Goal: Find specific page/section: Find specific page/section

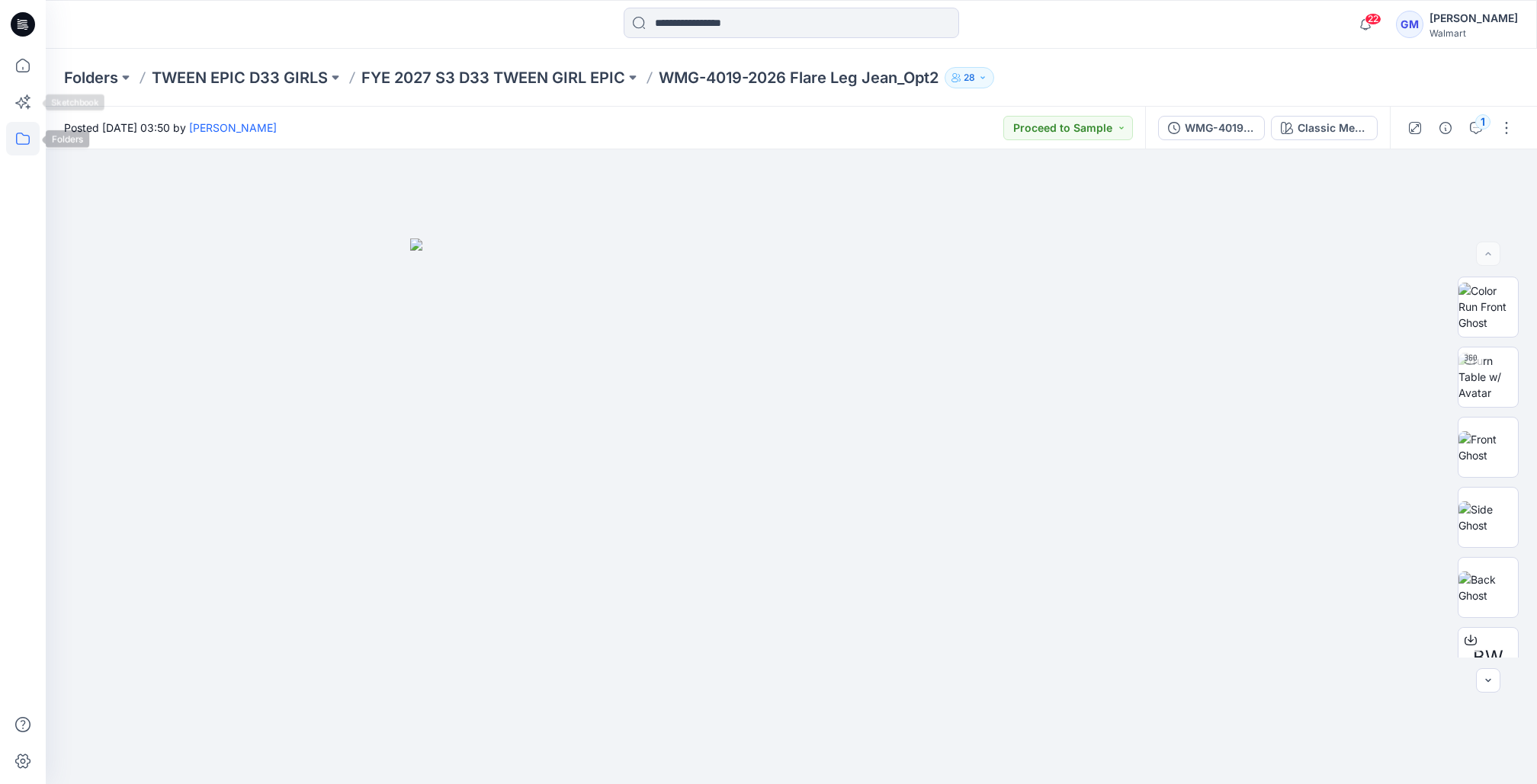
click at [23, 124] on icon at bounding box center [23, 139] width 34 height 34
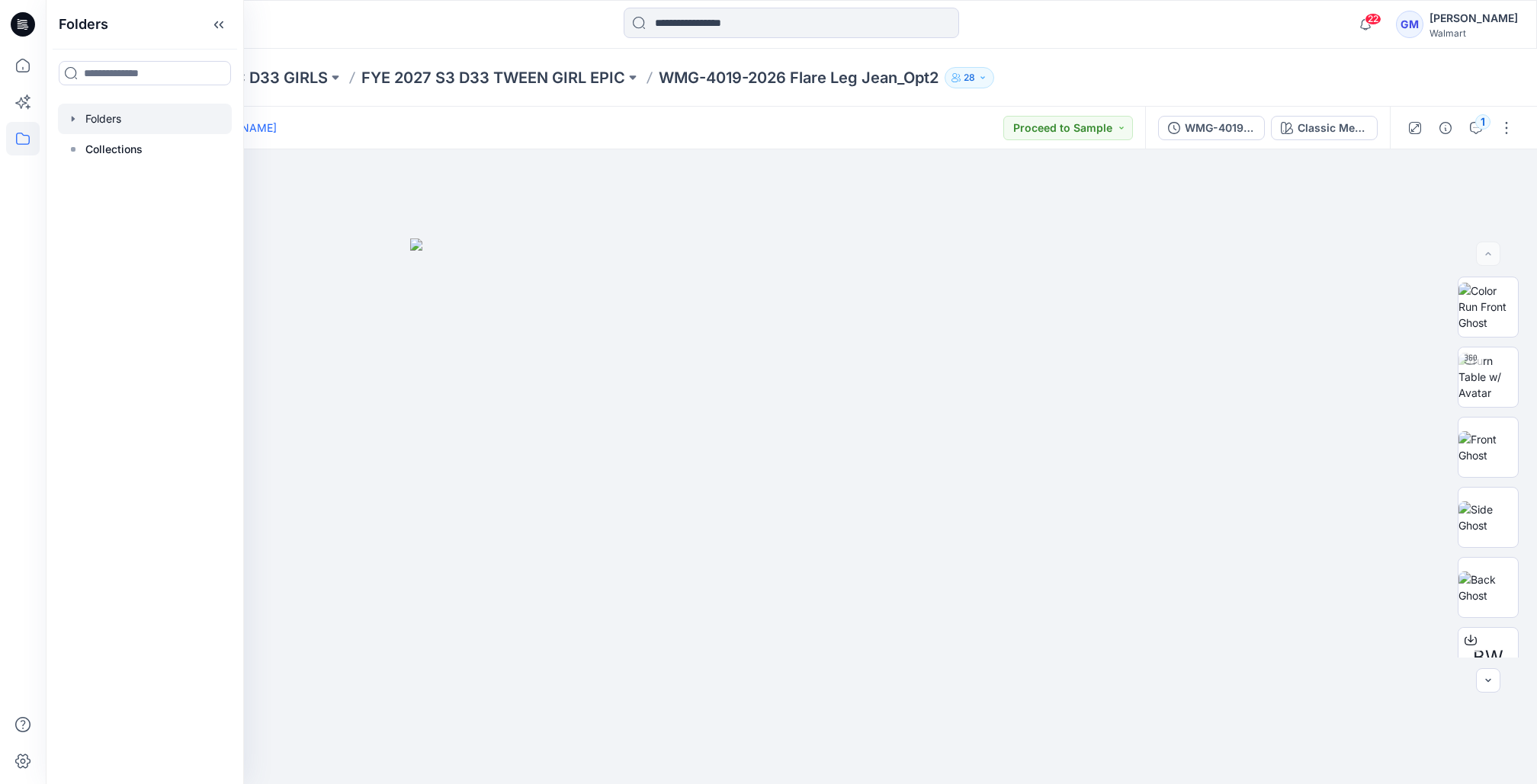
click at [141, 119] on div at bounding box center [145, 118] width 174 height 30
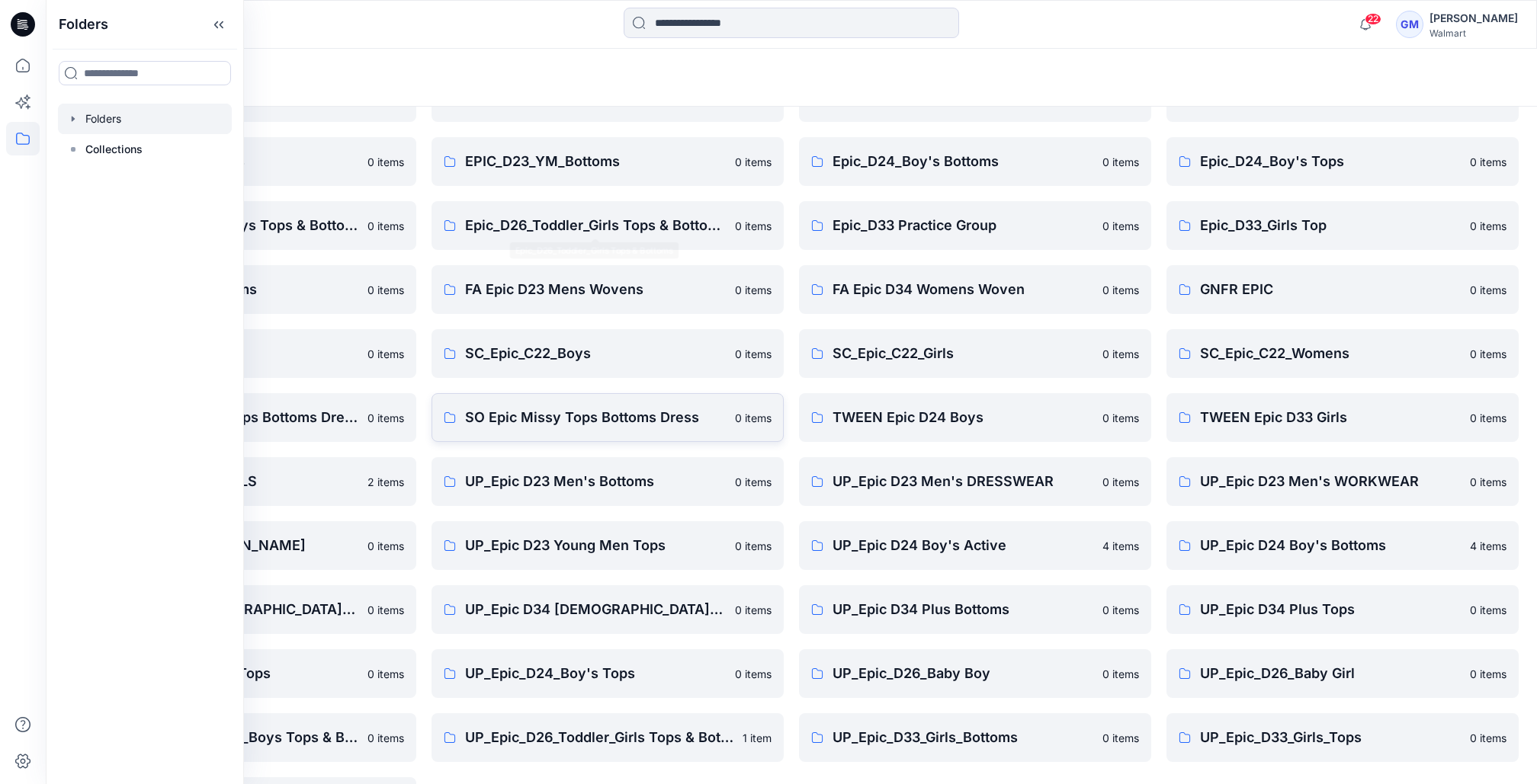
scroll to position [218, 0]
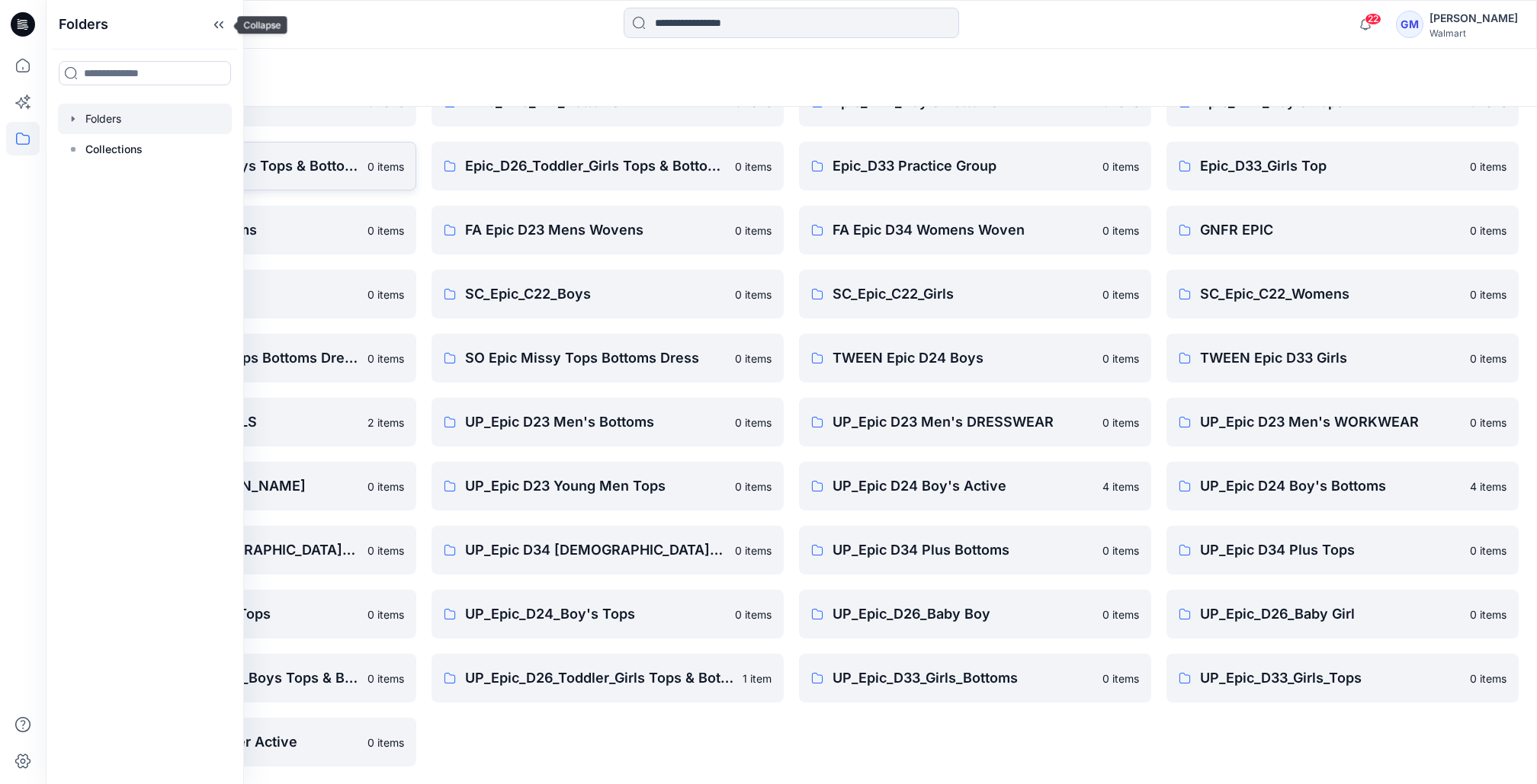
drag, startPoint x: 223, startPoint y: 33, endPoint x: 226, endPoint y: 156, distance: 123.0
click at [223, 33] on icon at bounding box center [219, 24] width 24 height 25
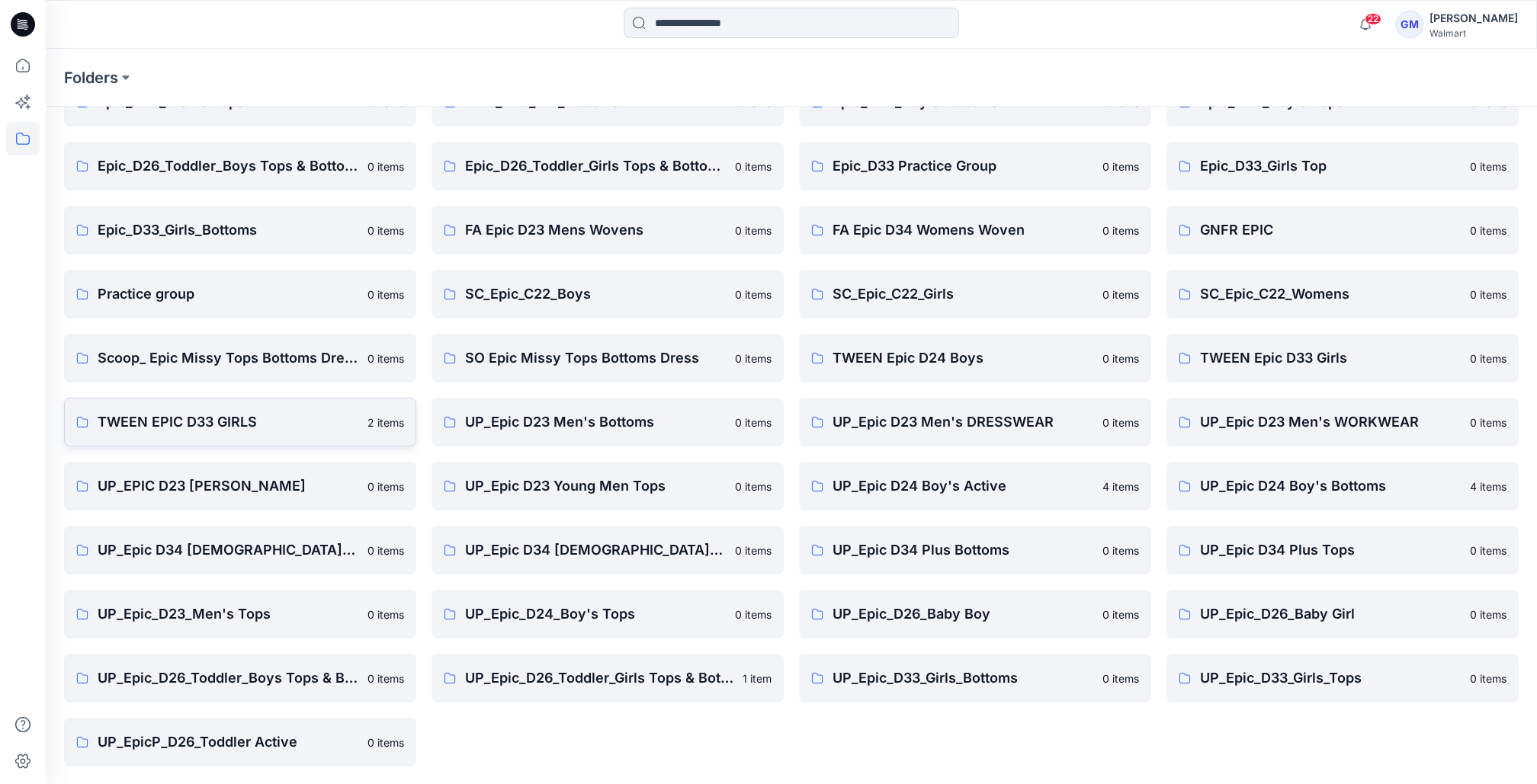
drag, startPoint x: 155, startPoint y: 456, endPoint x: 179, endPoint y: 407, distance: 54.6
click at [156, 452] on div "Epic D23 Young Men Tops 0 items Epic NYC practice board 0 items Epic_D23_Men's …" at bounding box center [239, 358] width 352 height 817
click at [179, 407] on link "TWEEN EPIC D33 GIRLS 2 items" at bounding box center [239, 423] width 352 height 49
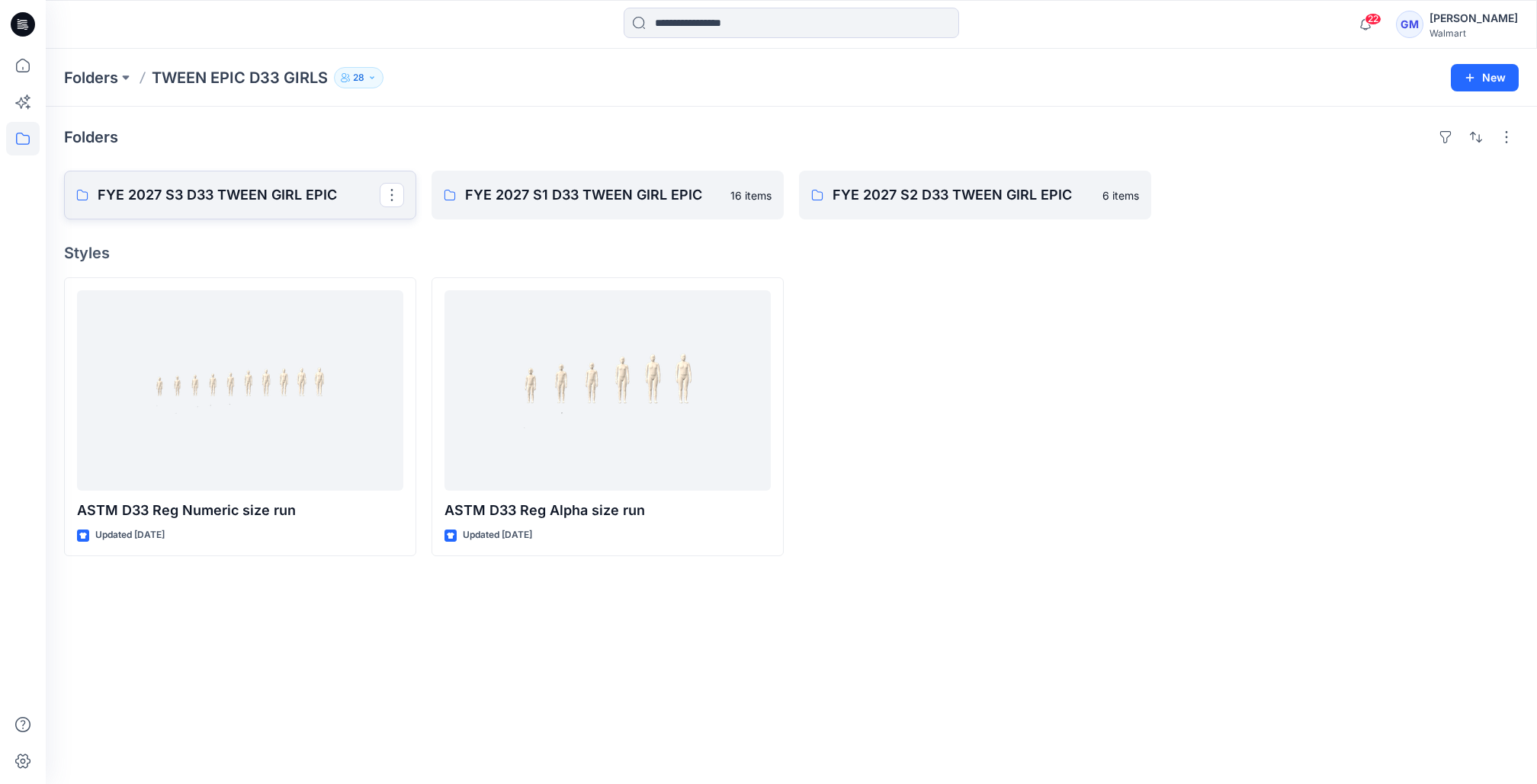
click at [234, 180] on link "FYE 2027 S3 D33 TWEEN GIRL EPIC" at bounding box center [239, 195] width 352 height 49
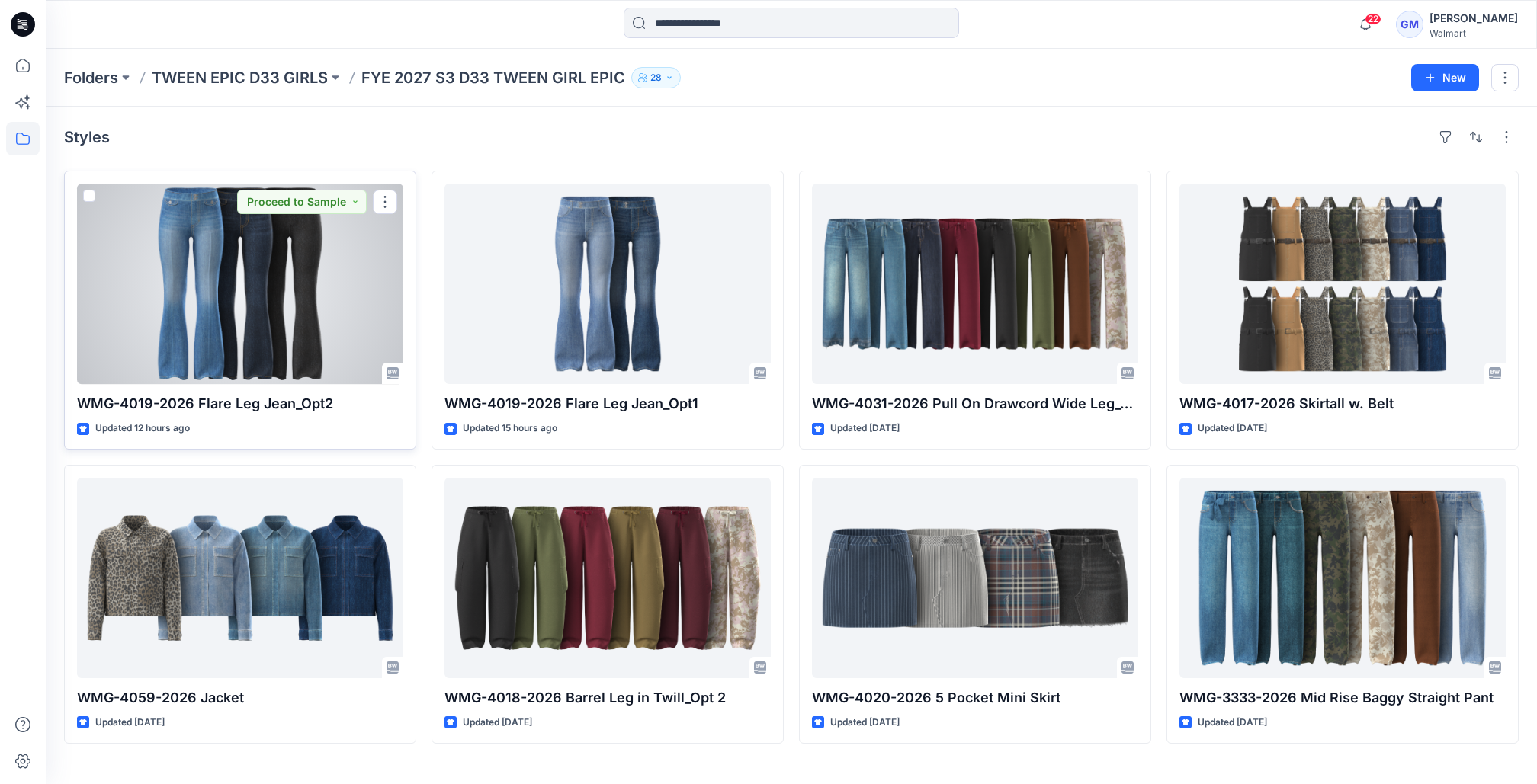
click at [115, 218] on div at bounding box center [239, 284] width 326 height 201
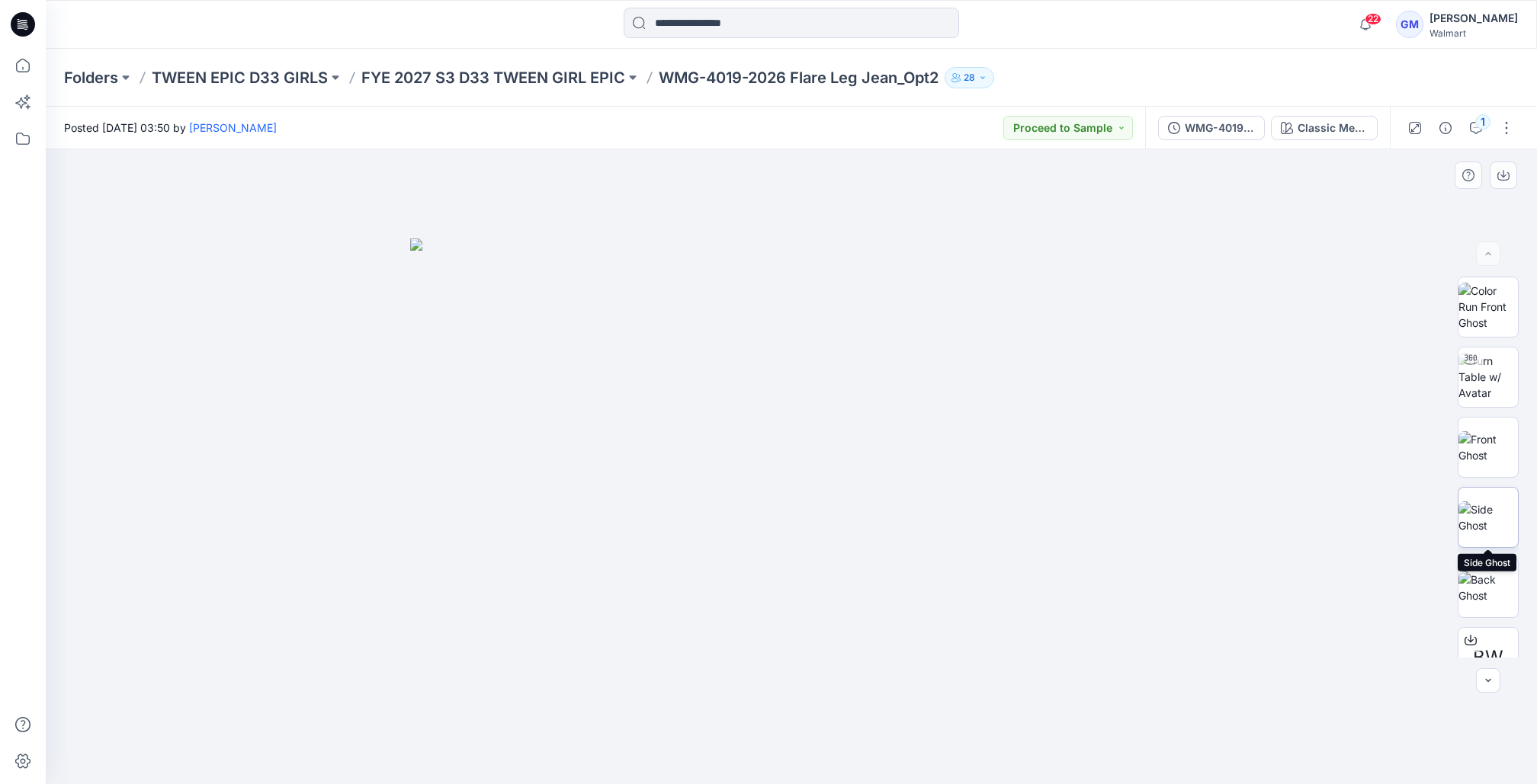
click at [1485, 504] on img at bounding box center [1487, 517] width 59 height 32
click at [1477, 576] on img at bounding box center [1487, 588] width 59 height 32
click at [1463, 515] on img at bounding box center [1487, 517] width 59 height 32
click at [1484, 681] on icon "button" at bounding box center [1487, 681] width 12 height 12
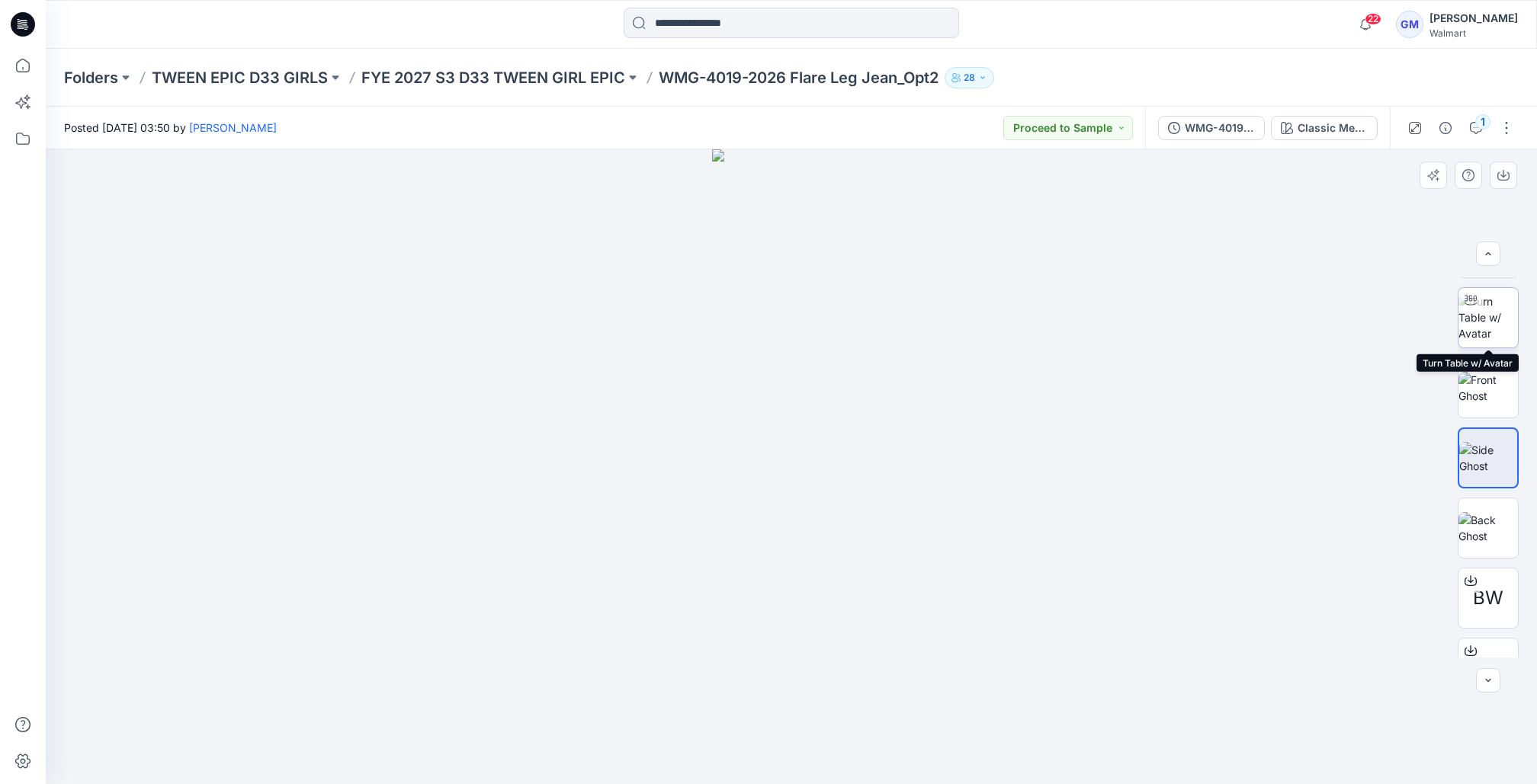
click at [1477, 315] on img at bounding box center [1487, 317] width 59 height 48
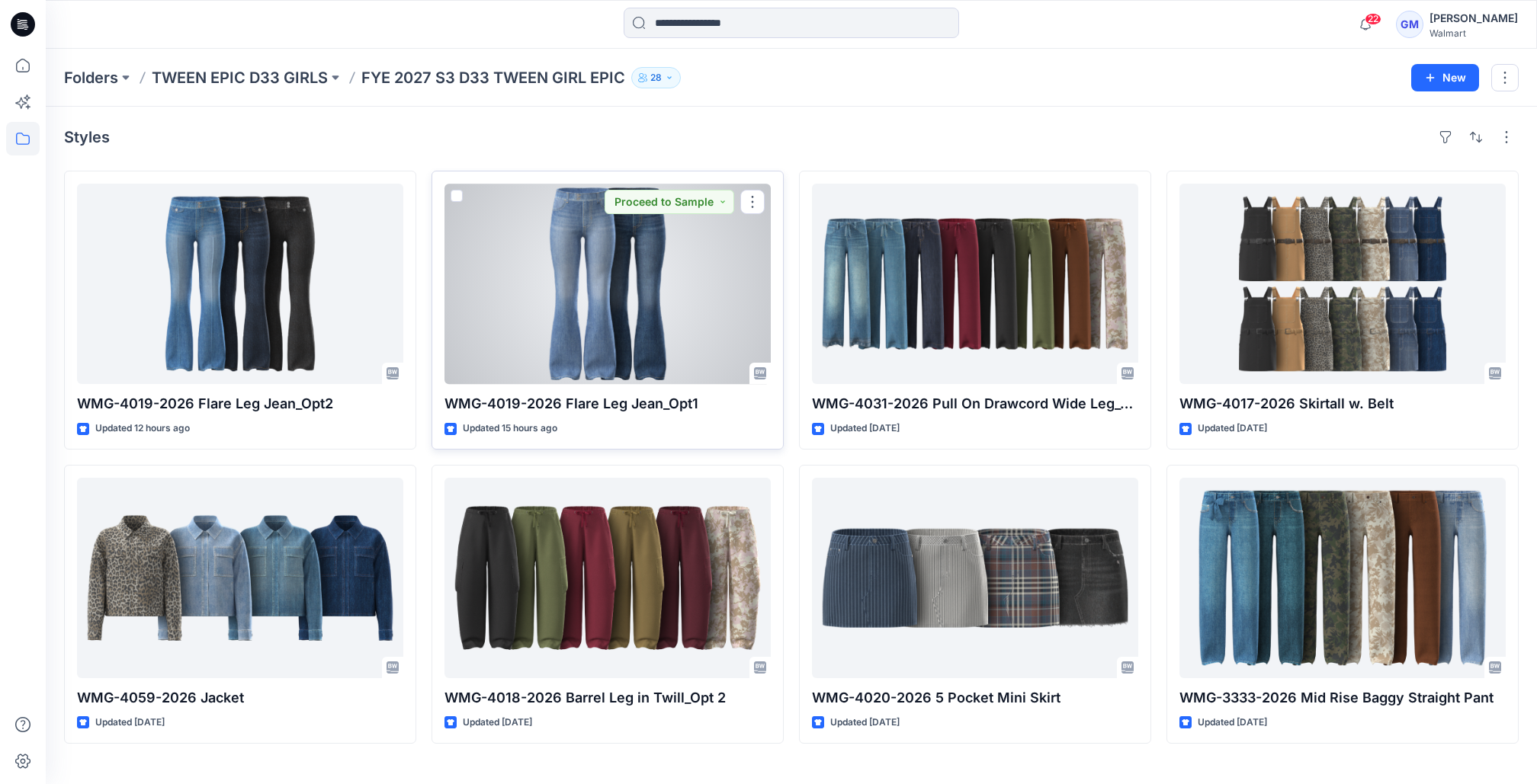
click at [523, 339] on div at bounding box center [607, 284] width 326 height 201
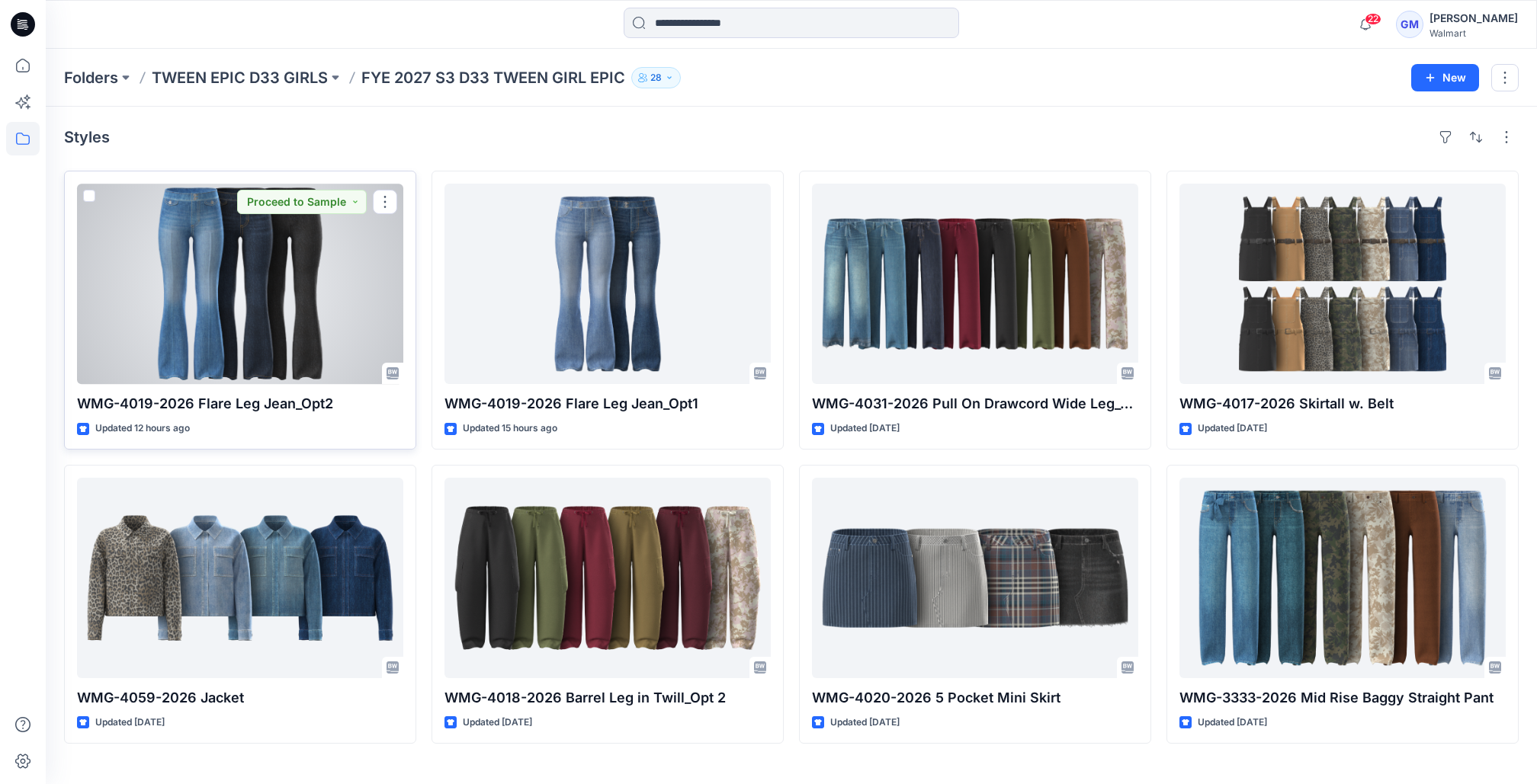
click at [260, 245] on div at bounding box center [239, 284] width 326 height 201
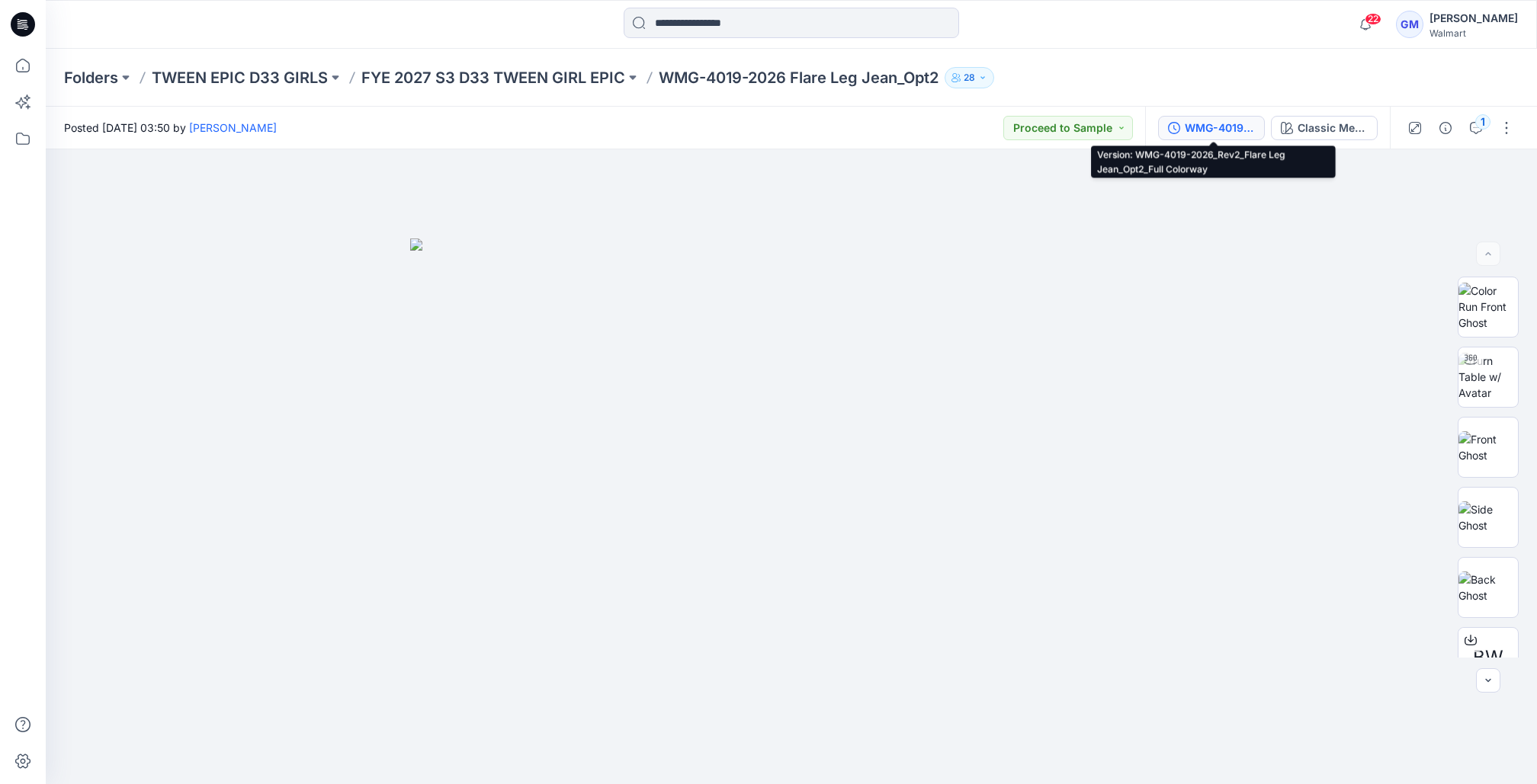
click at [1210, 124] on div "WMG-4019-2026_Rev2_Flare Leg Jean_Opt2_Full Colorway" at bounding box center [1220, 128] width 70 height 17
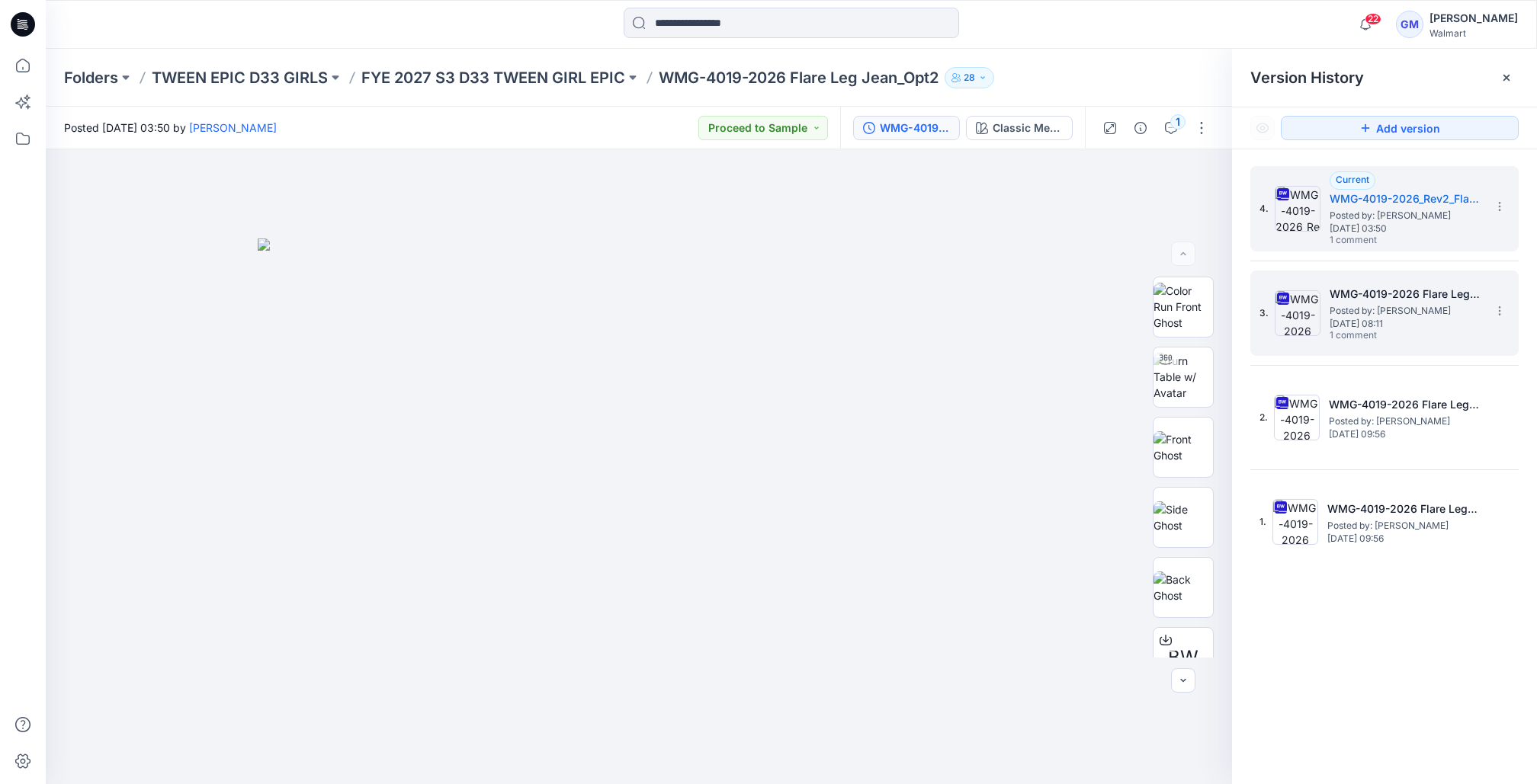
click at [1379, 304] on span "Posted by: [PERSON_NAME]" at bounding box center [1406, 311] width 152 height 15
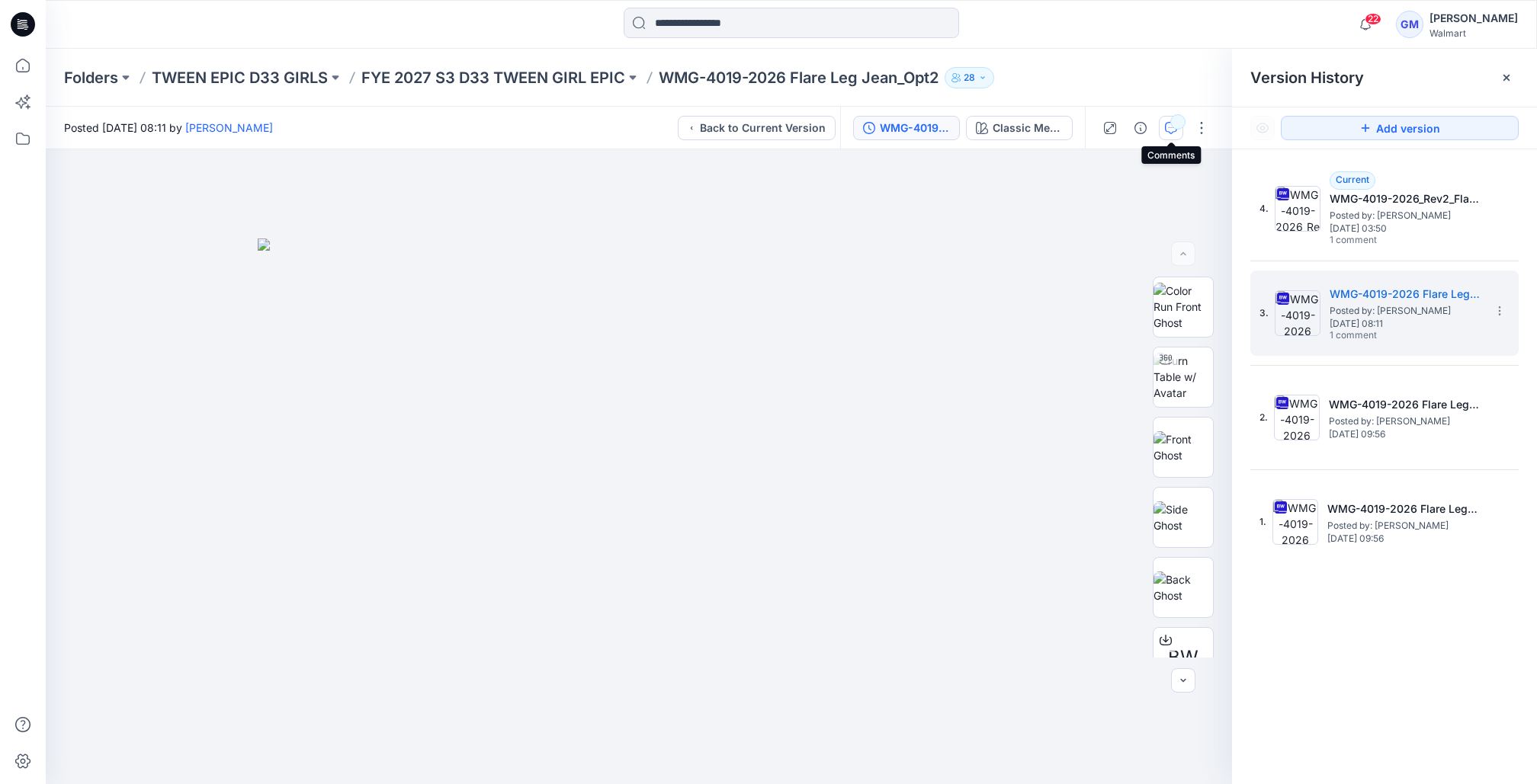
click at [1162, 120] on button "button" at bounding box center [1171, 128] width 24 height 24
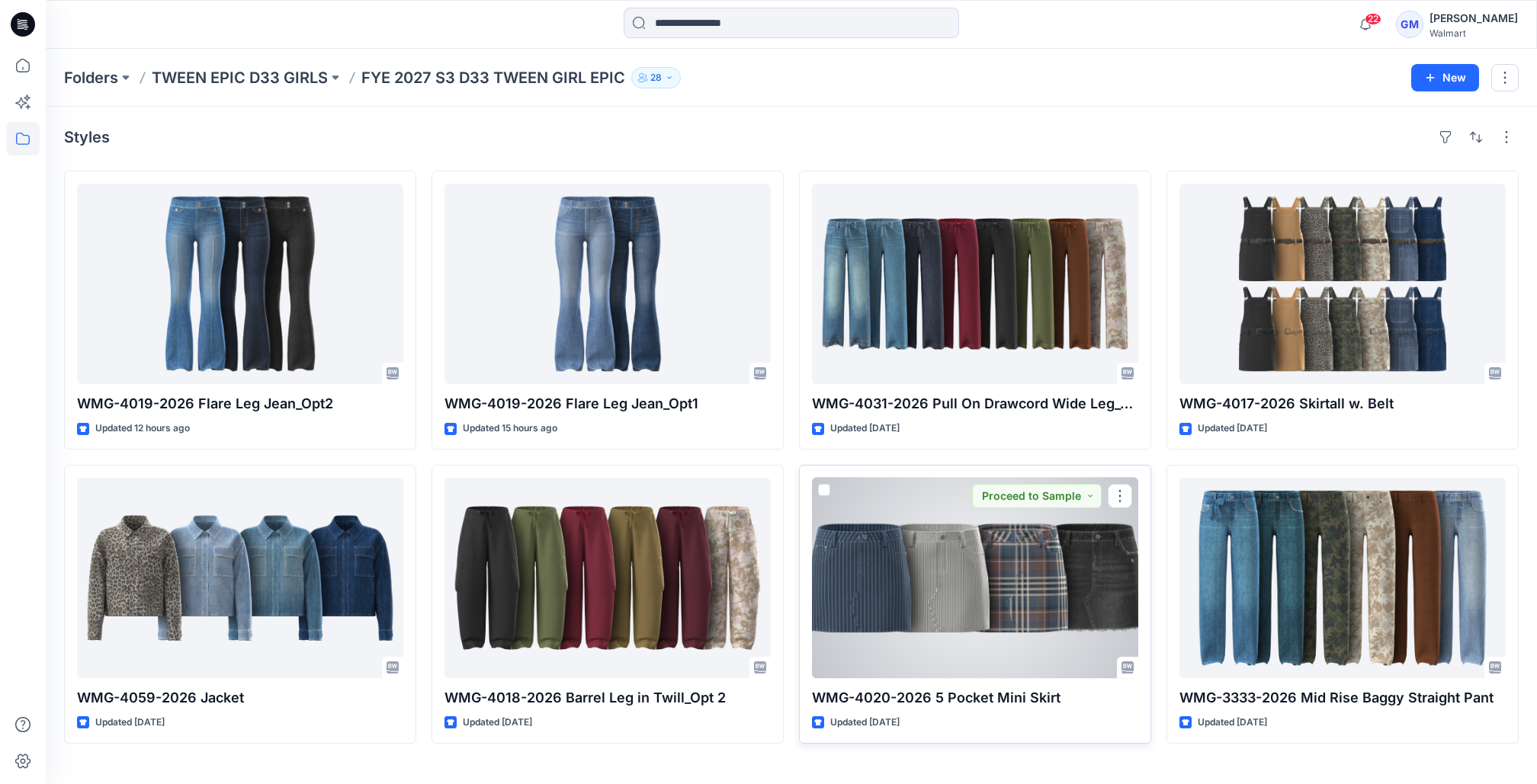
click at [921, 546] on div at bounding box center [975, 578] width 326 height 201
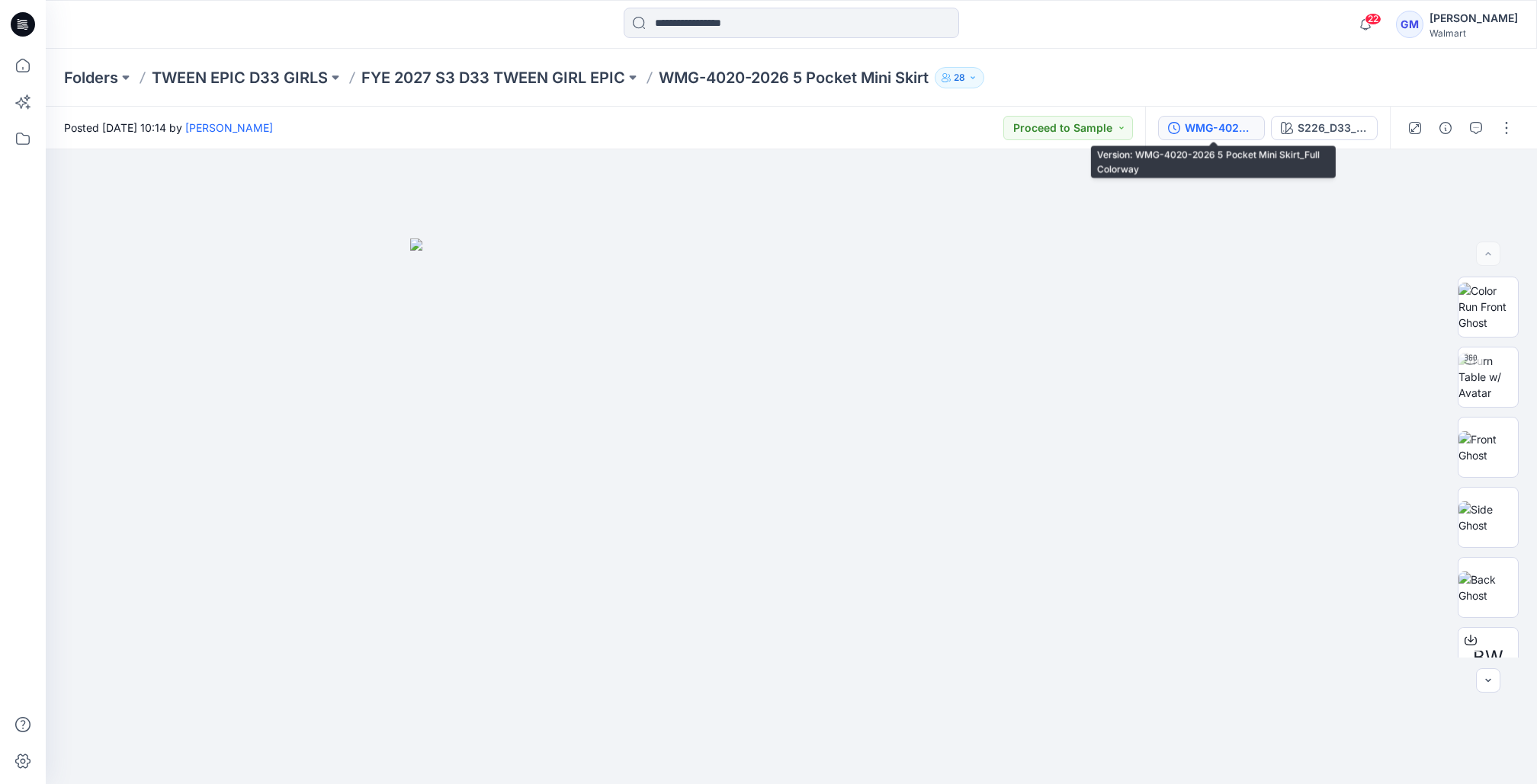
click at [1213, 128] on div "WMG-4020-2026 5 Pocket Mini Skirt_Full Colorway" at bounding box center [1220, 128] width 70 height 17
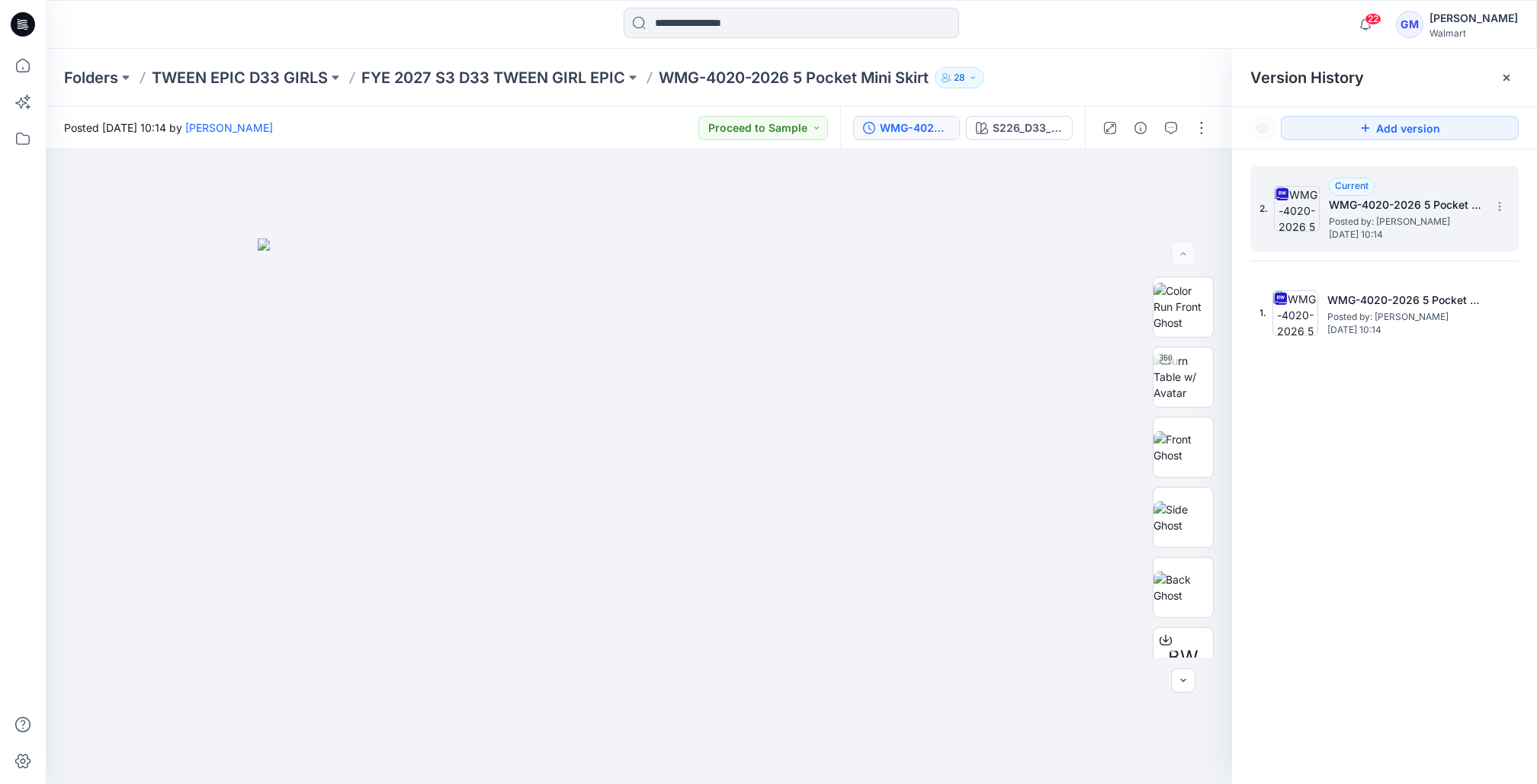
click at [1376, 221] on span "Posted by: [PERSON_NAME]" at bounding box center [1405, 222] width 152 height 15
click at [1504, 80] on icon at bounding box center [1506, 77] width 12 height 12
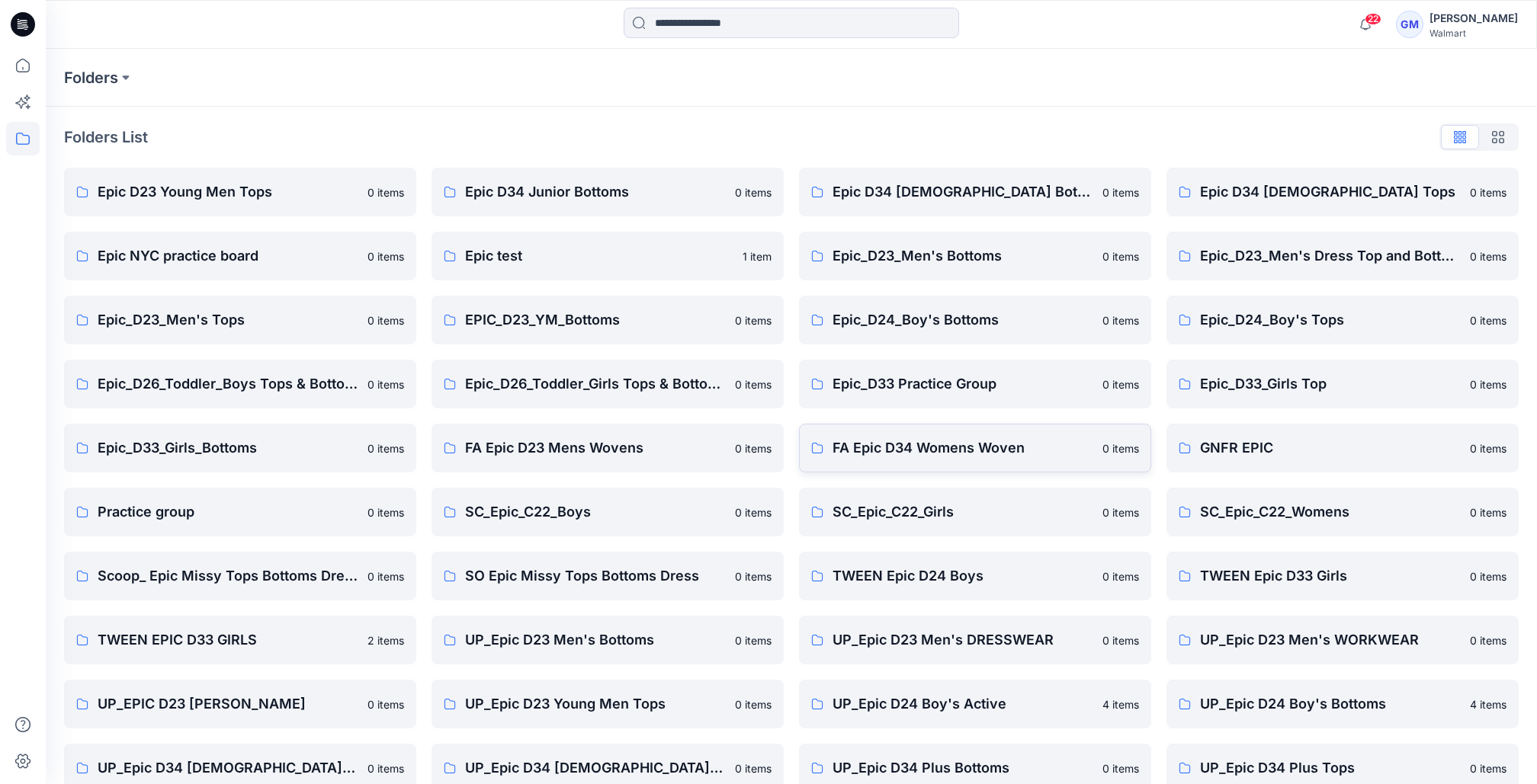
scroll to position [218, 0]
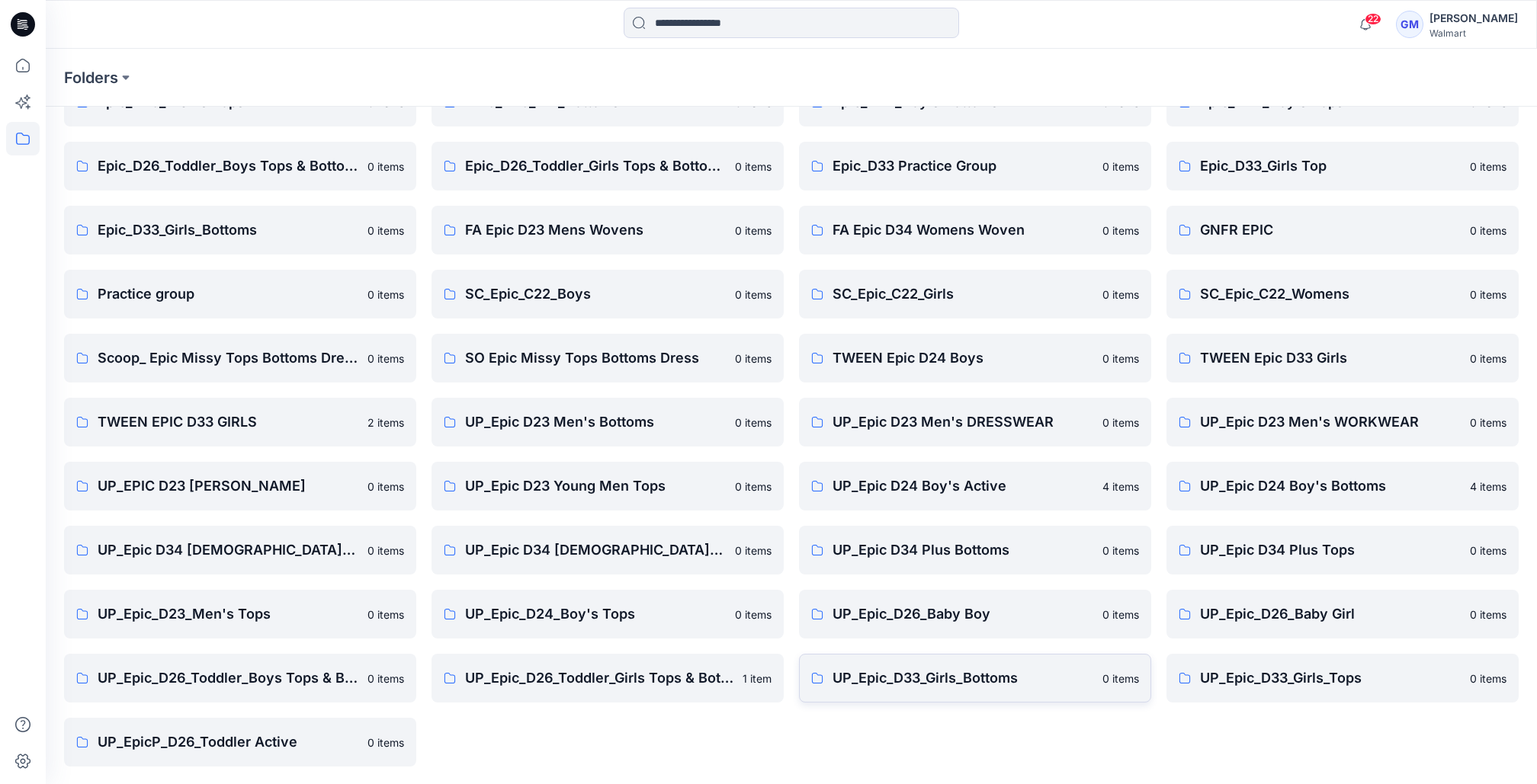
click at [925, 682] on p "UP_Epic_D33_Girls_Bottoms" at bounding box center [963, 678] width 261 height 22
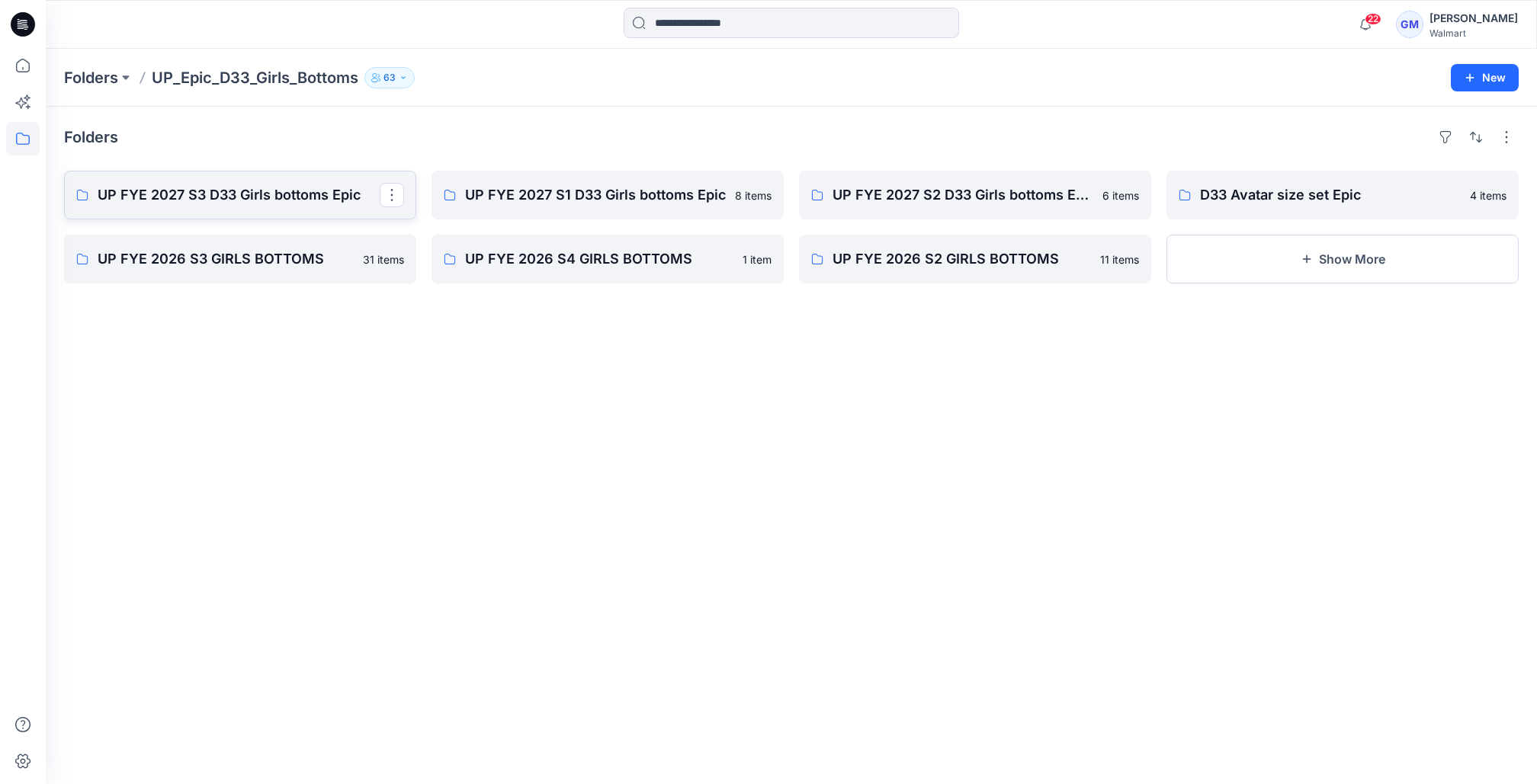
click at [210, 196] on p "UP FYE 2027 S3 D33 Girls bottoms Epic" at bounding box center [238, 194] width 282 height 22
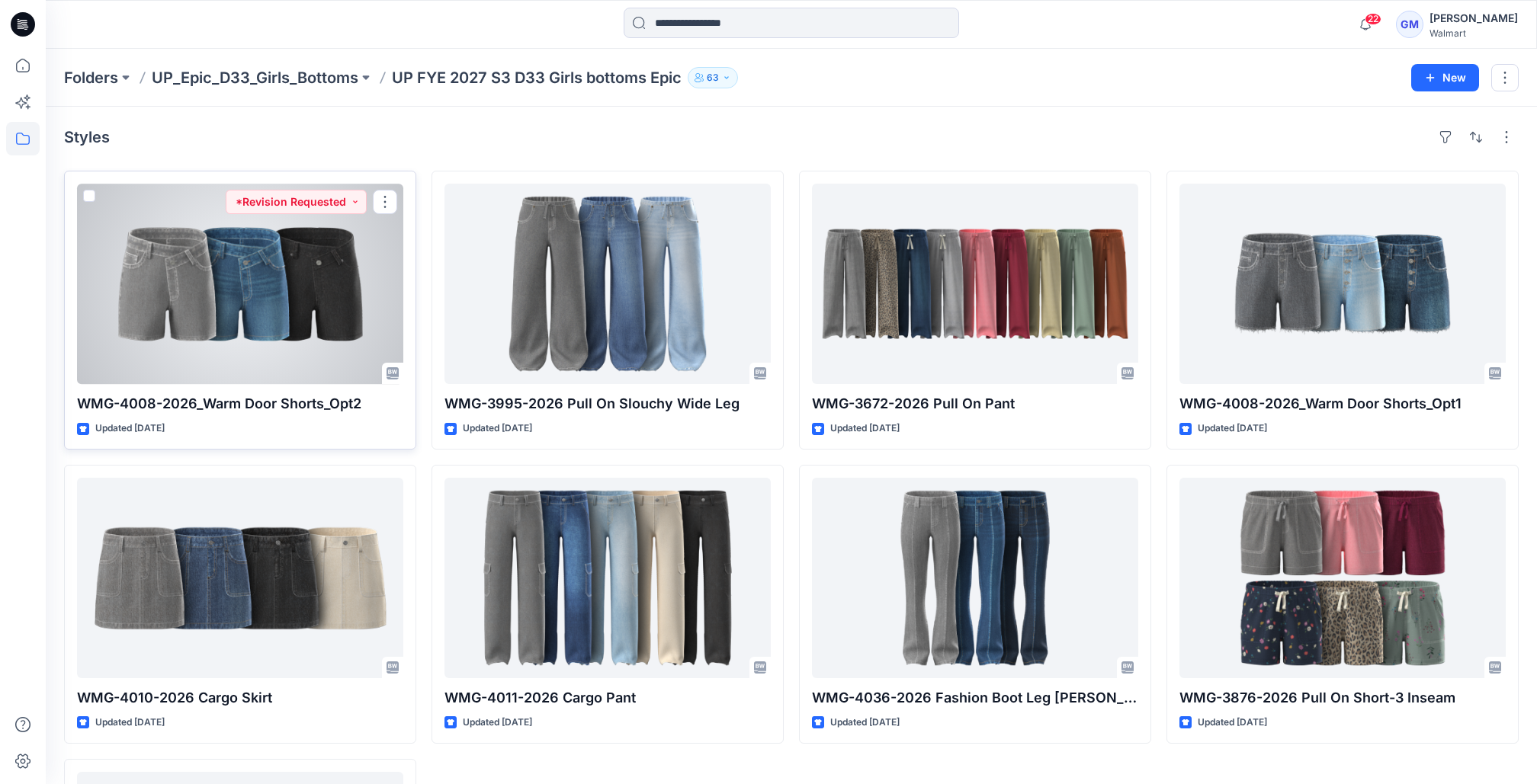
click at [282, 309] on div at bounding box center [239, 284] width 326 height 201
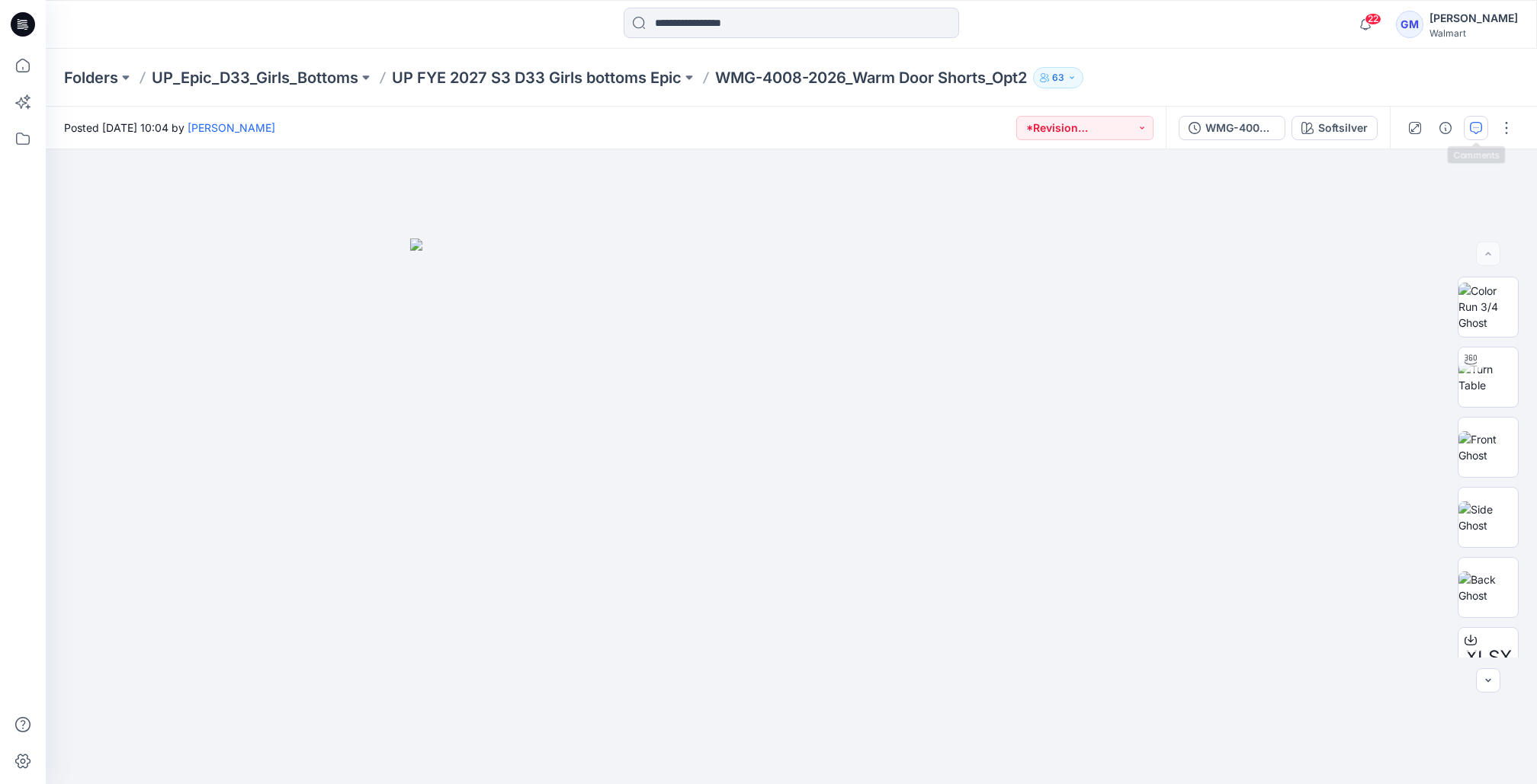
click at [1473, 122] on icon "button" at bounding box center [1475, 128] width 12 height 12
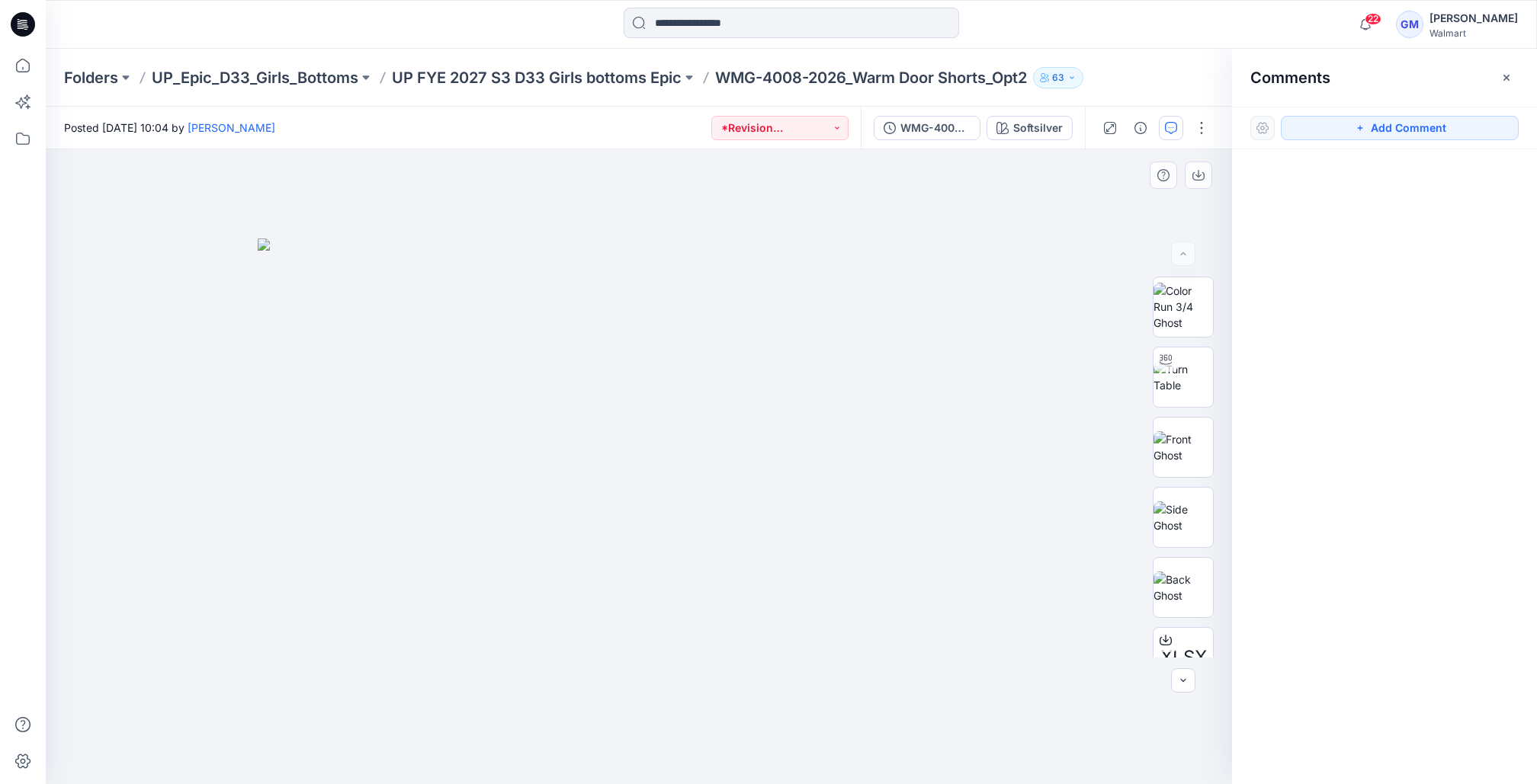
click at [1033, 265] on div at bounding box center [638, 467] width 1186 height 635
